Goal: Information Seeking & Learning: Learn about a topic

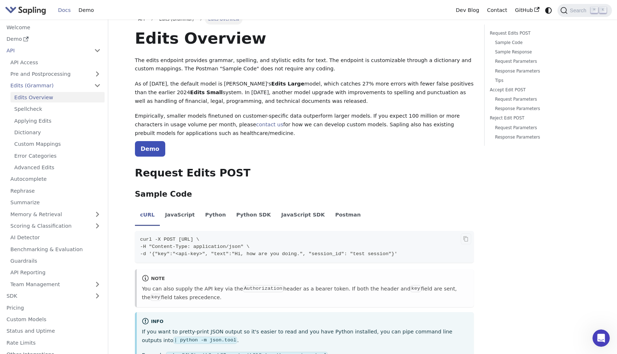
scroll to position [6, 0]
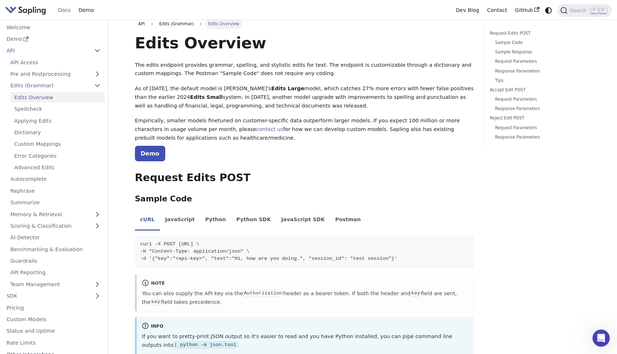
click at [277, 86] on strong "Edits Large" at bounding box center [288, 89] width 33 height 6
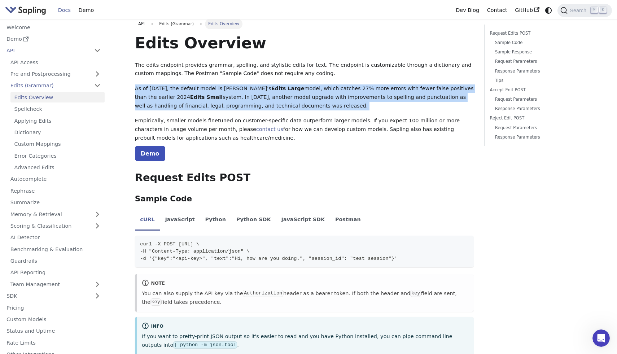
click at [277, 86] on strong "Edits Large" at bounding box center [288, 89] width 33 height 6
click at [277, 89] on strong "Edits Large" at bounding box center [288, 89] width 33 height 6
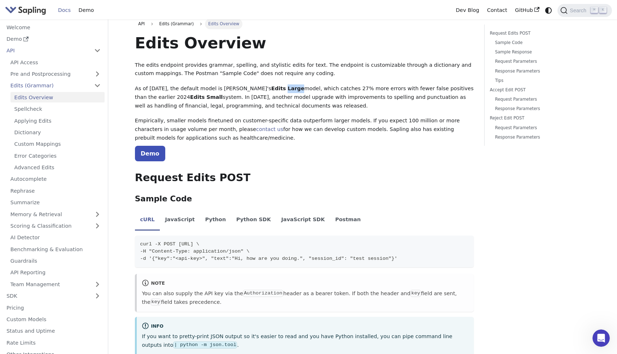
click at [277, 89] on strong "Edits Large" at bounding box center [288, 89] width 33 height 6
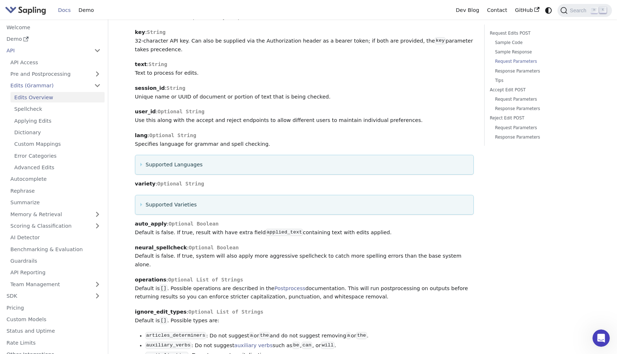
scroll to position [705, 0]
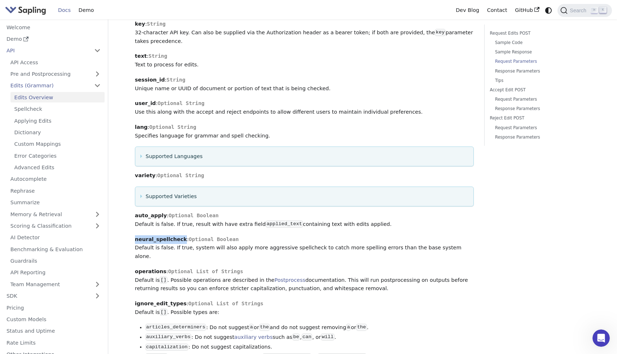
drag, startPoint x: 181, startPoint y: 235, endPoint x: 135, endPoint y: 230, distance: 45.8
click at [135, 235] on p "neural_spellcheck : Optional Boolean Default is false. If true, system will als…" at bounding box center [304, 248] width 339 height 26
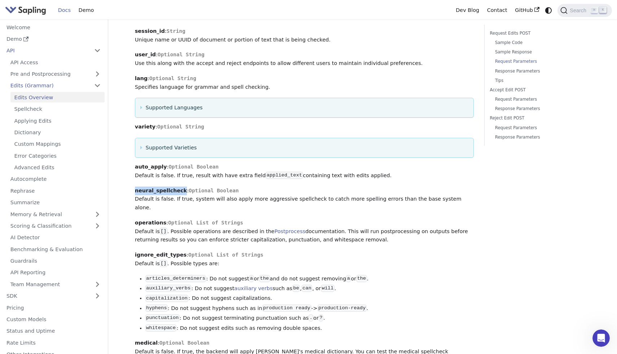
scroll to position [768, 0]
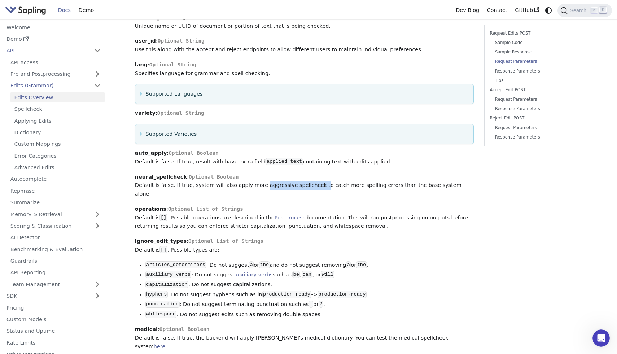
drag, startPoint x: 254, startPoint y: 181, endPoint x: 310, endPoint y: 183, distance: 56.0
click at [311, 183] on p "neural_spellcheck : Optional Boolean Default is false. If true, system will als…" at bounding box center [304, 186] width 339 height 26
click at [310, 183] on p "neural_spellcheck : Optional Boolean Default is false. If true, system will als…" at bounding box center [304, 186] width 339 height 26
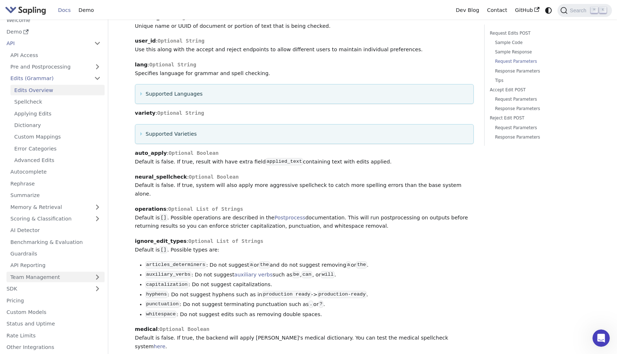
scroll to position [1, 0]
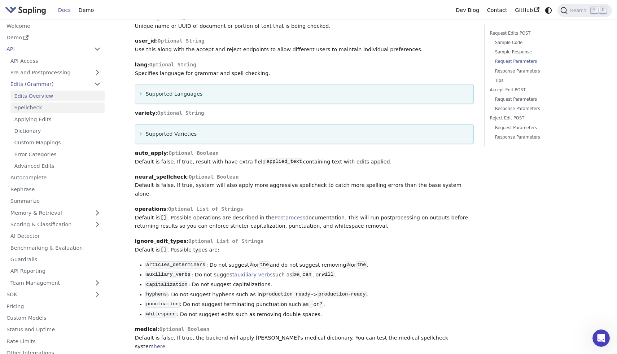
click at [30, 105] on link "Spellcheck" at bounding box center [57, 108] width 94 height 10
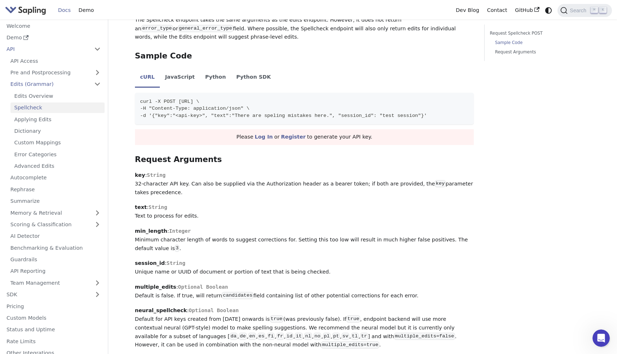
scroll to position [319, 0]
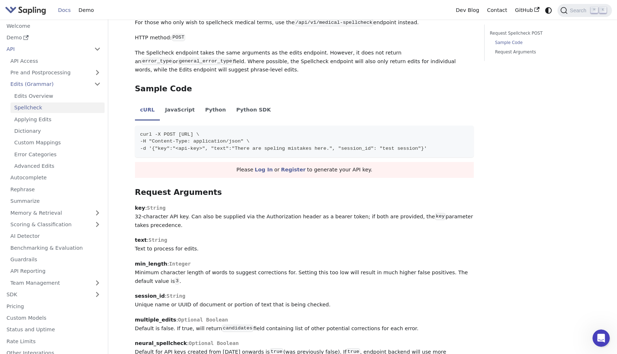
click at [515, 190] on div "Request Spellcheck POST Sample Code Request Arguments" at bounding box center [538, 320] width 117 height 1229
click at [510, 208] on div "Request Spellcheck POST Sample Code Request Arguments" at bounding box center [538, 320] width 117 height 1229
click at [72, 98] on link "Edits Overview" at bounding box center [57, 96] width 94 height 10
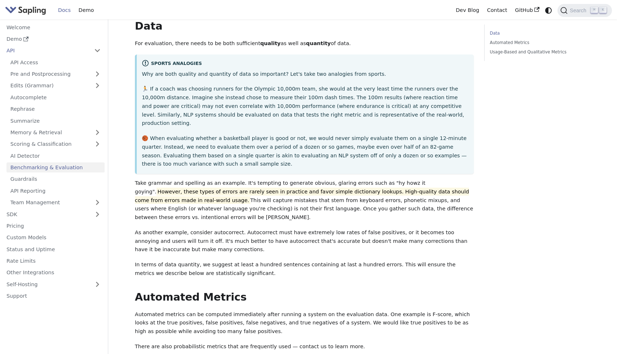
scroll to position [125, 0]
drag, startPoint x: 378, startPoint y: 174, endPoint x: 423, endPoint y: 174, distance: 44.8
click at [423, 179] on p "Take grammar and spelling as an example. It's tempting to generate obvious, gla…" at bounding box center [304, 200] width 339 height 43
click at [423, 187] on mark "However, these types of errors are rarely seen in practice and favor simple dic…" at bounding box center [302, 195] width 334 height 17
